Goal: Task Accomplishment & Management: Complete application form

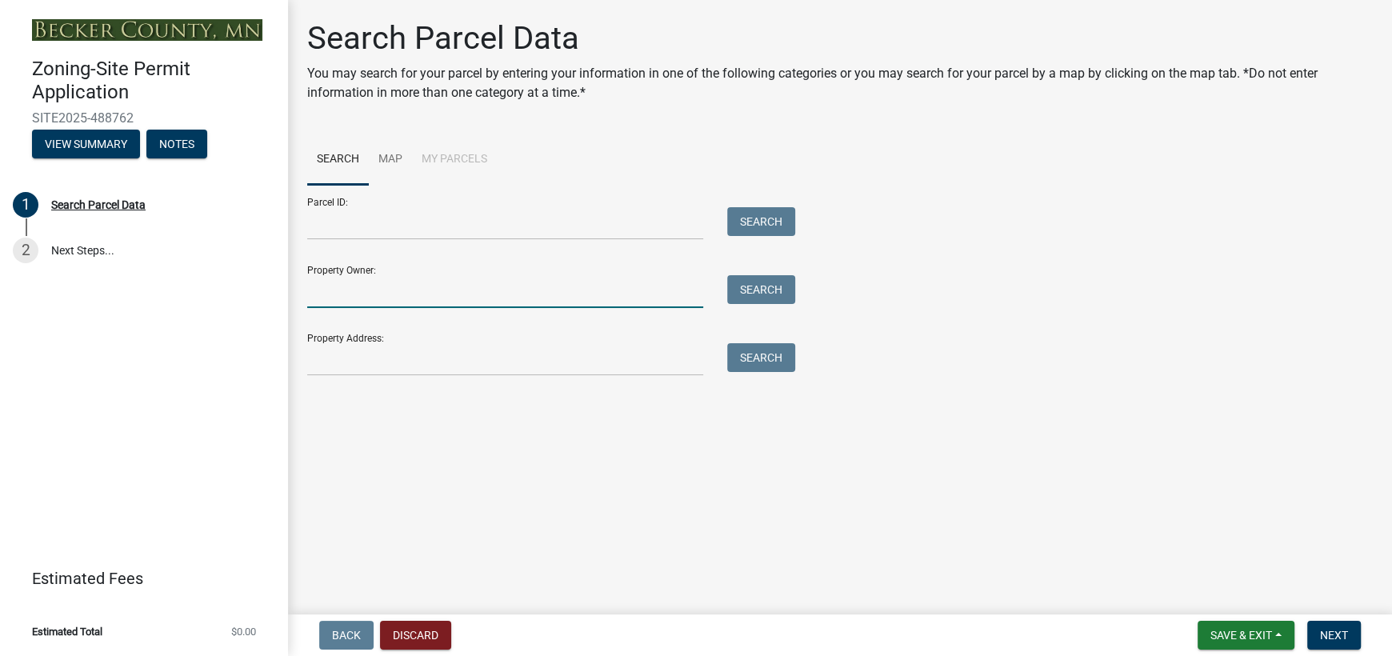
click at [378, 285] on input "Property Owner:" at bounding box center [505, 291] width 396 height 33
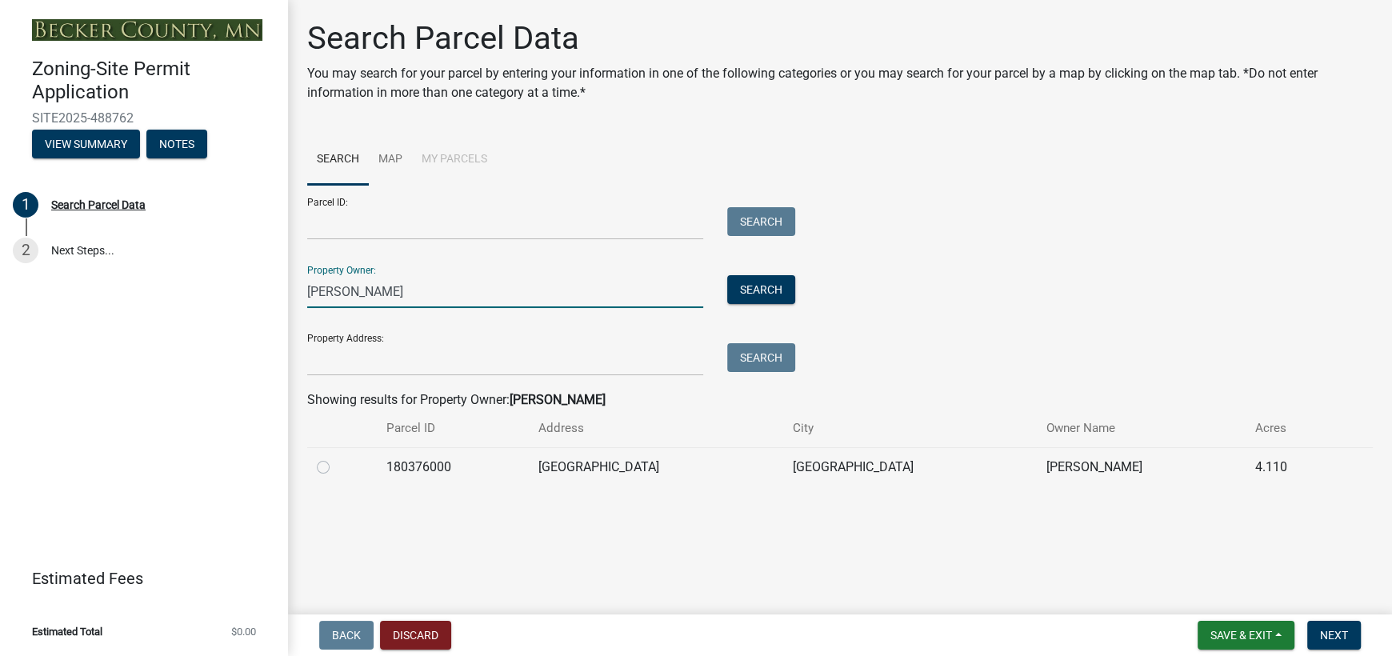
type input "[PERSON_NAME]"
click at [336, 458] on label at bounding box center [336, 458] width 0 height 0
click at [336, 466] on input "radio" at bounding box center [341, 463] width 10 height 10
radio input "true"
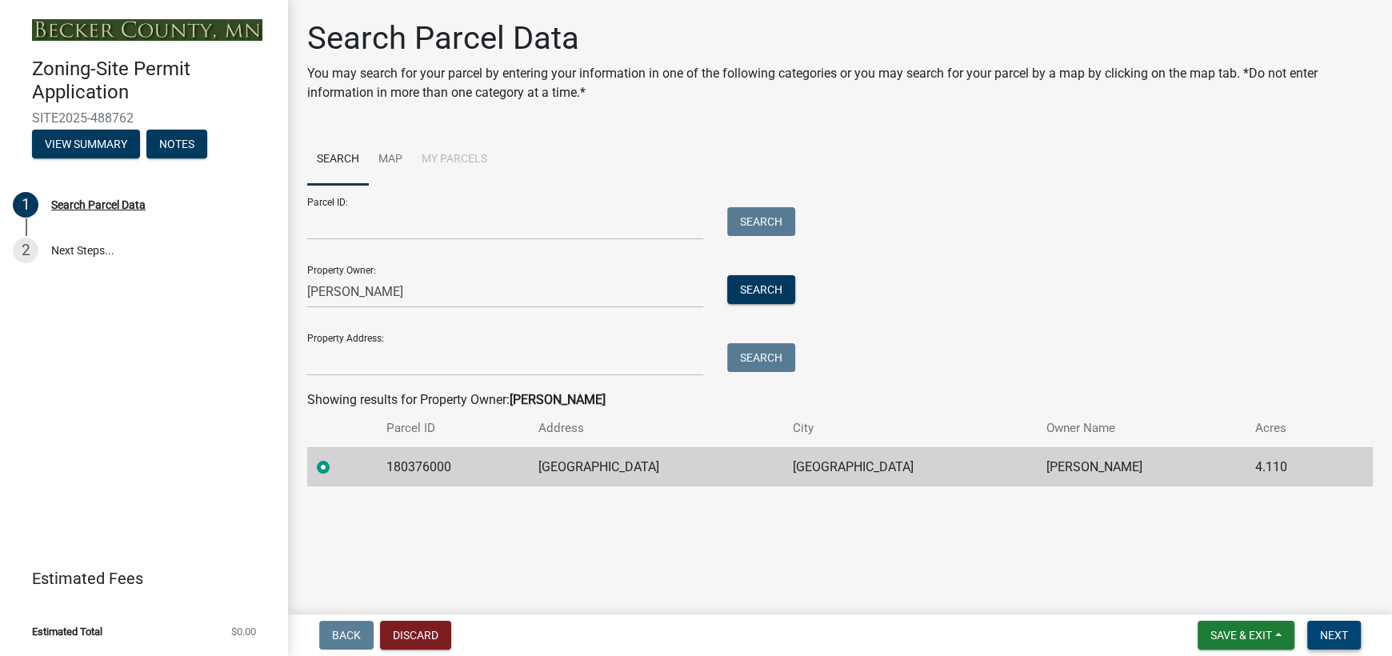
click at [1340, 629] on span "Next" at bounding box center [1334, 635] width 28 height 13
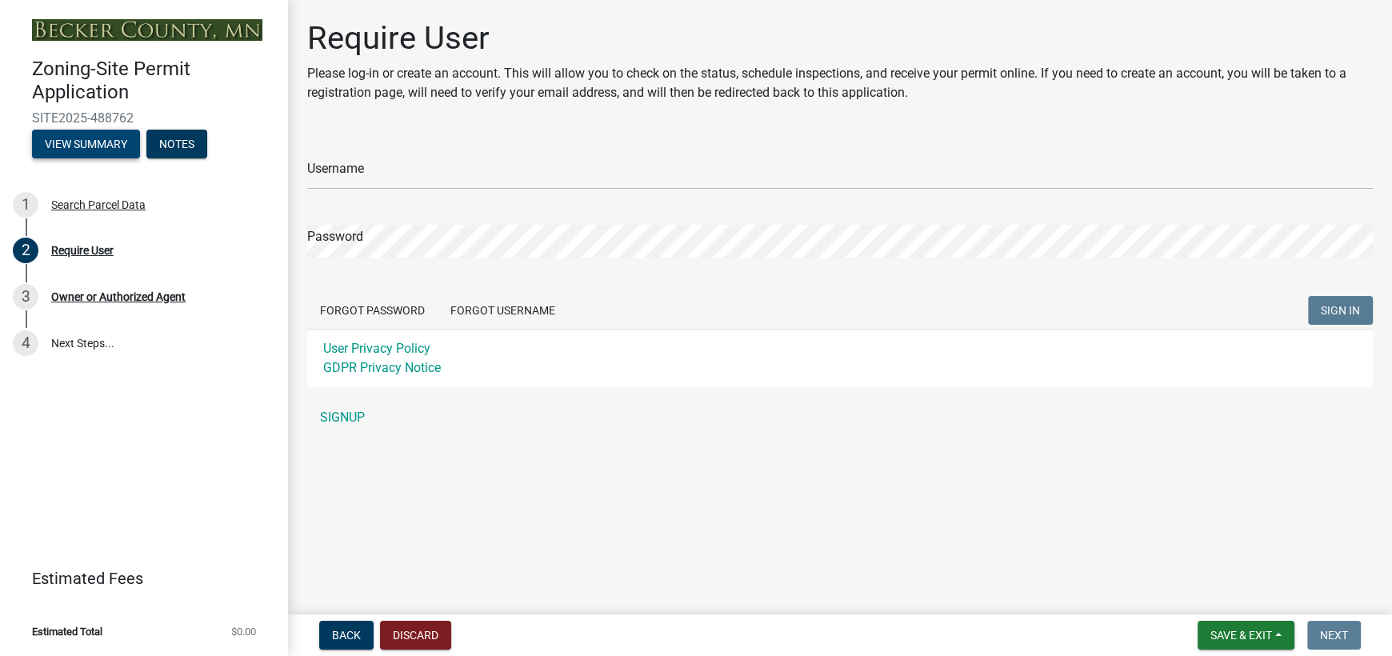
click at [92, 148] on button "View Summary" at bounding box center [86, 144] width 108 height 29
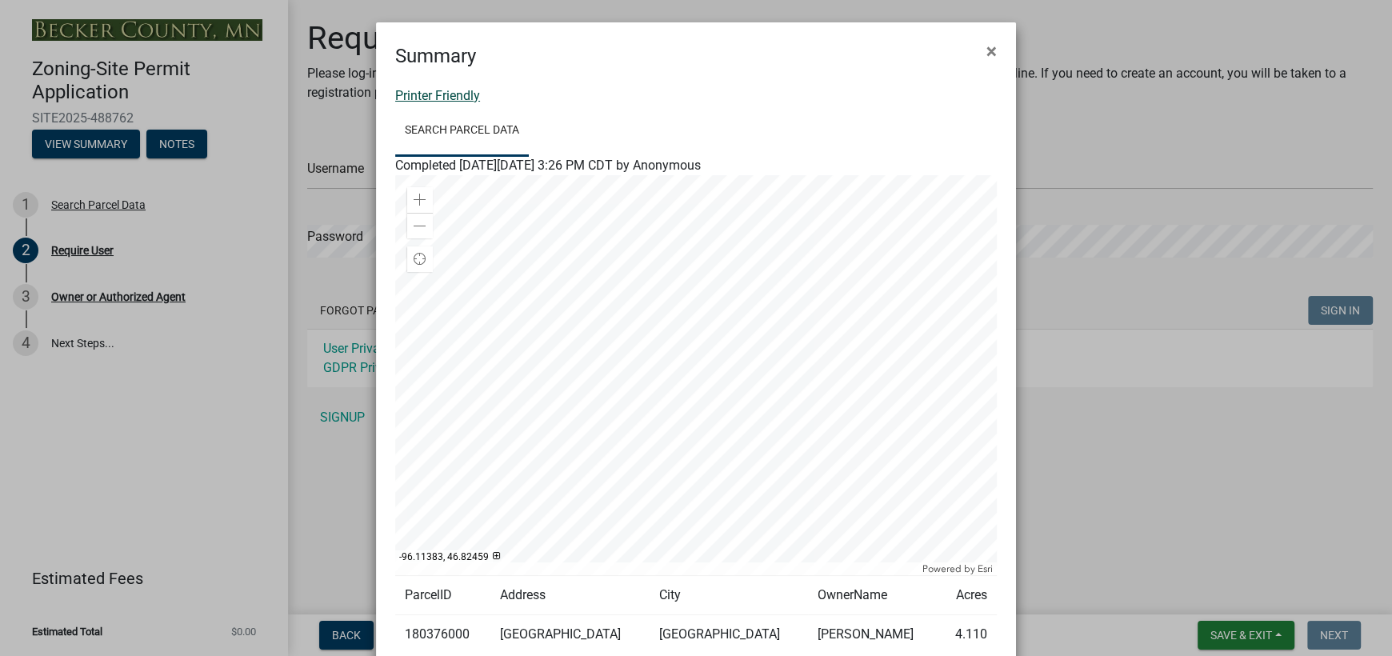
click at [402, 96] on link "Printer Friendly" at bounding box center [437, 95] width 85 height 15
click at [987, 59] on span "×" at bounding box center [992, 51] width 10 height 22
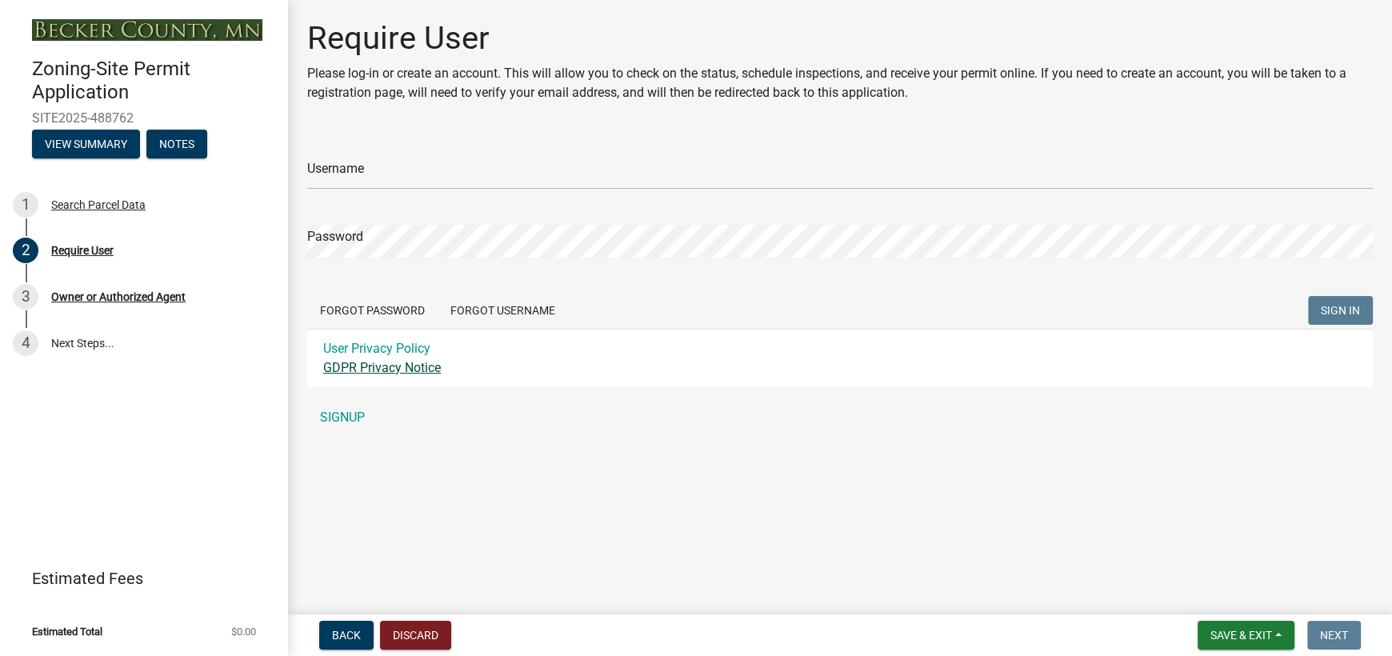
click at [365, 365] on link "GDPR Privacy Notice" at bounding box center [382, 367] width 118 height 15
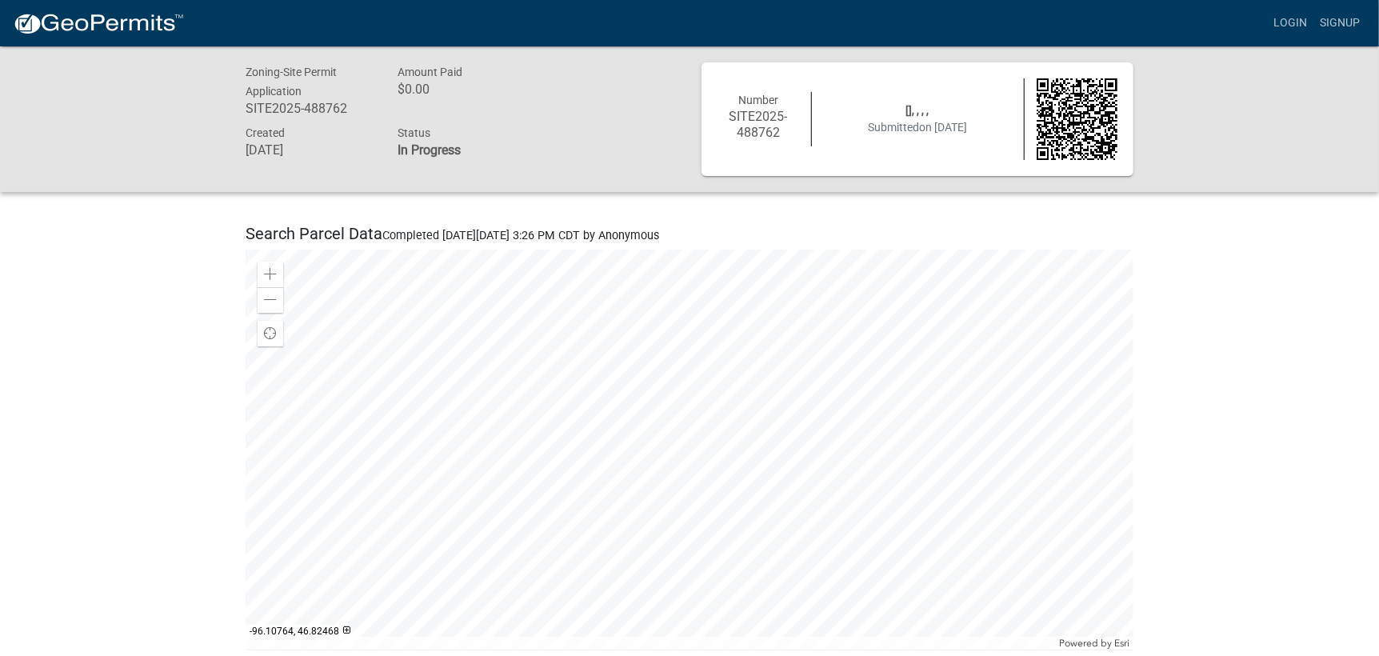
click at [909, 116] on span "[], , , ," at bounding box center [918, 110] width 23 height 13
click at [1067, 120] on img at bounding box center [1078, 119] width 82 height 82
click at [498, 475] on div at bounding box center [690, 450] width 888 height 400
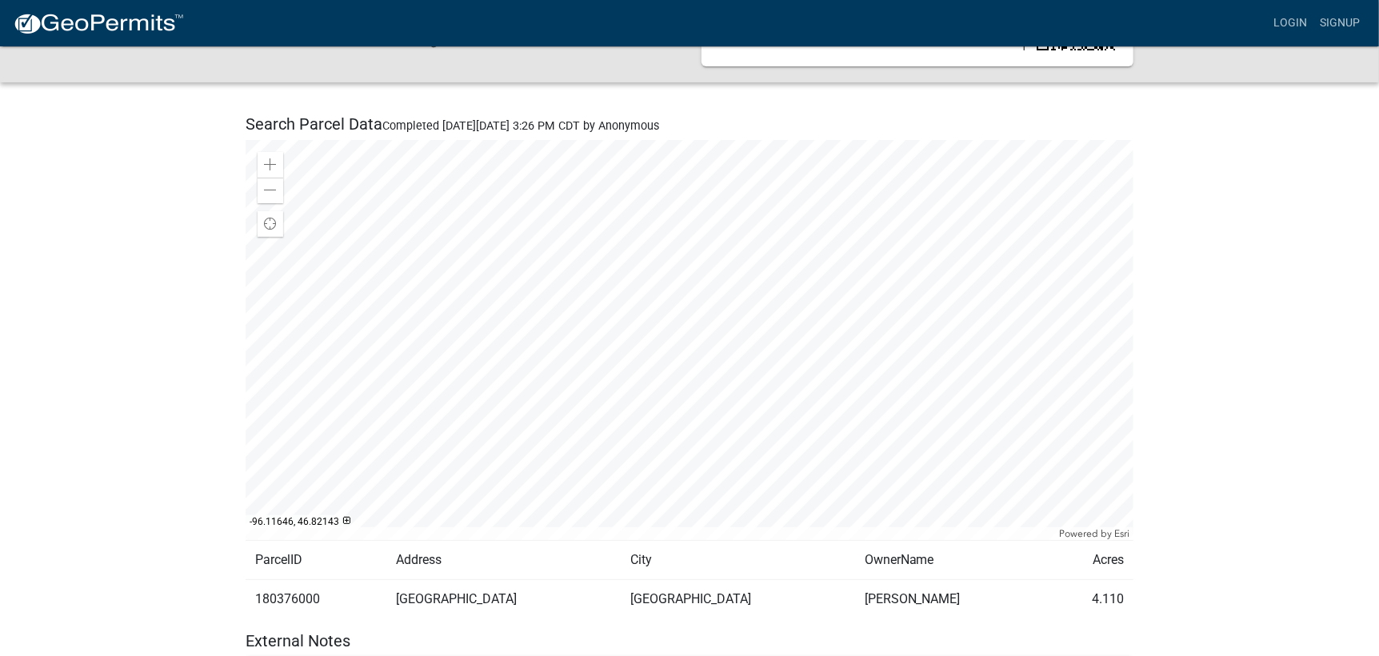
scroll to position [160, 0]
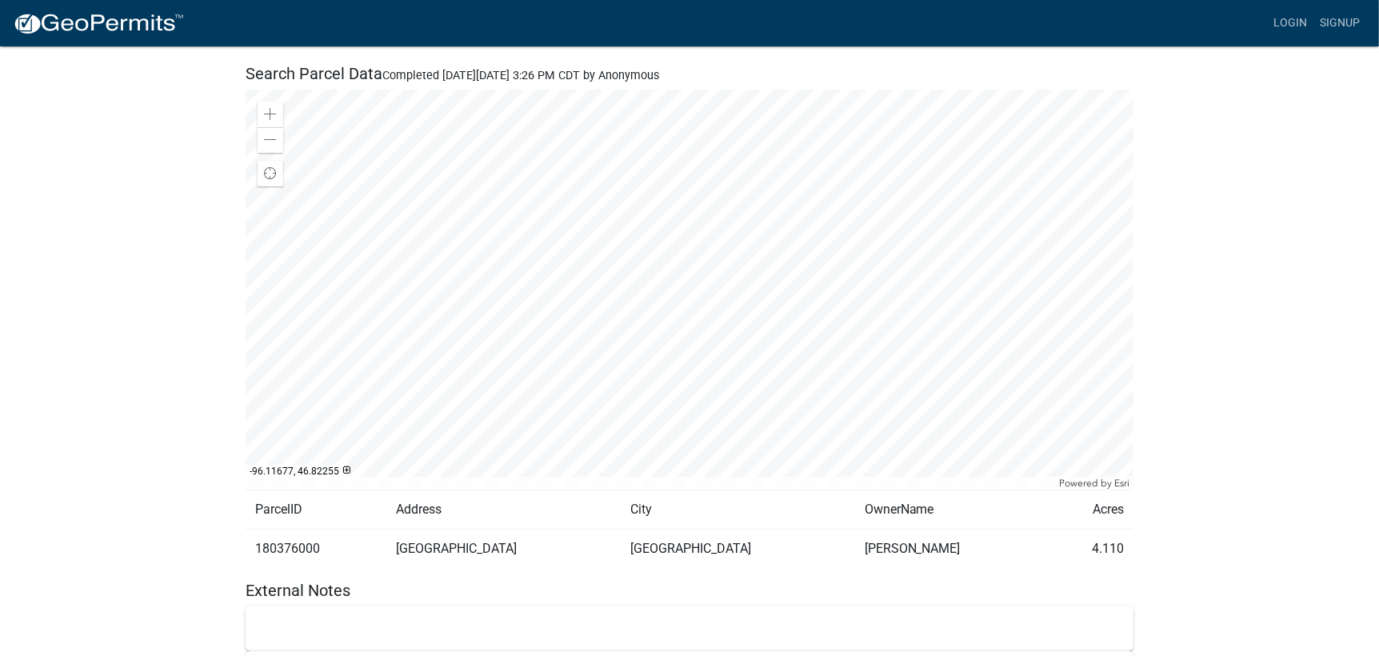
click at [690, 292] on div at bounding box center [690, 290] width 888 height 400
